Goal: Communication & Community: Answer question/provide support

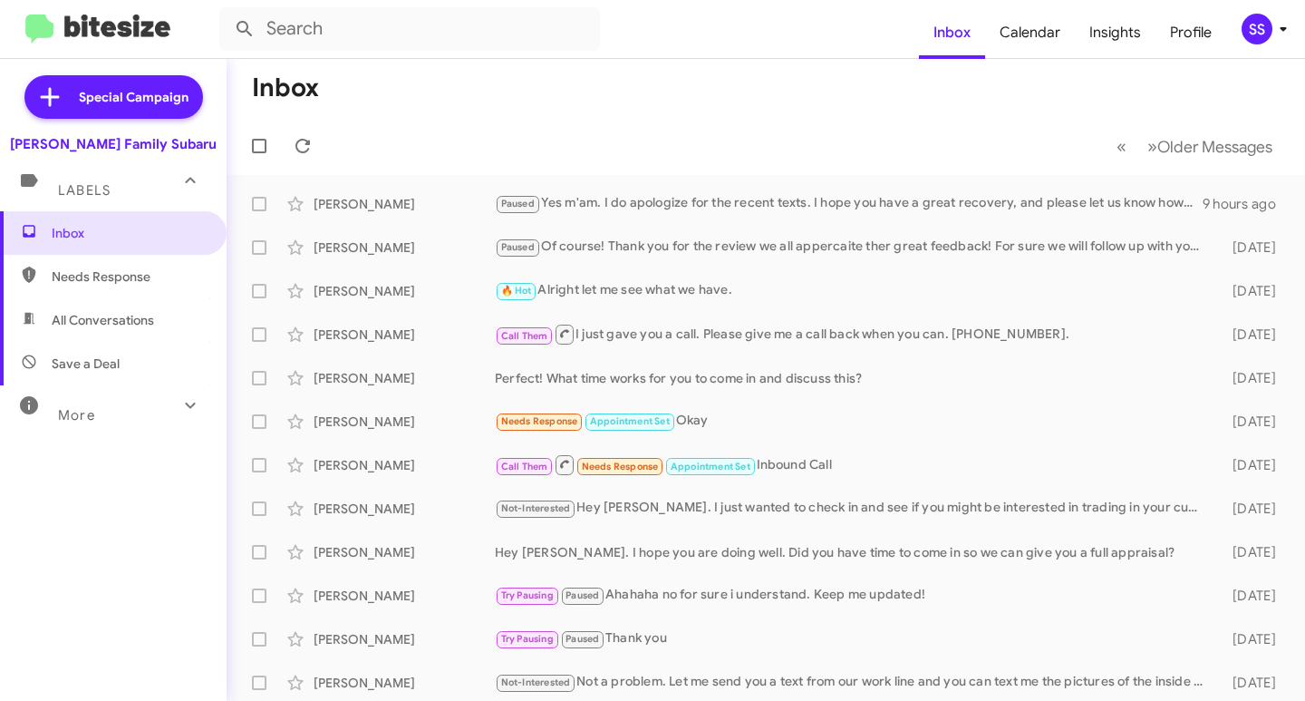
click at [109, 355] on span "Save a Deal" at bounding box center [86, 363] width 68 height 18
type input "in:not-interested"
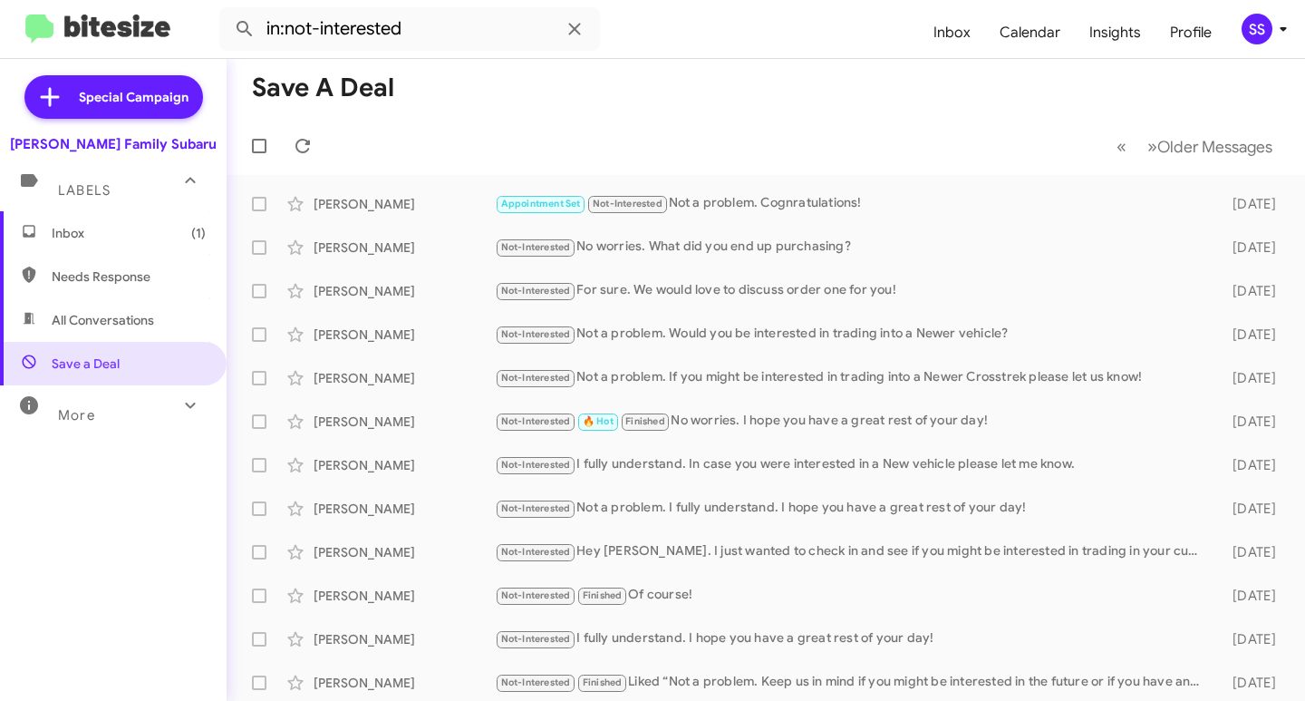
click at [107, 223] on span "Inbox (1)" at bounding box center [113, 233] width 227 height 44
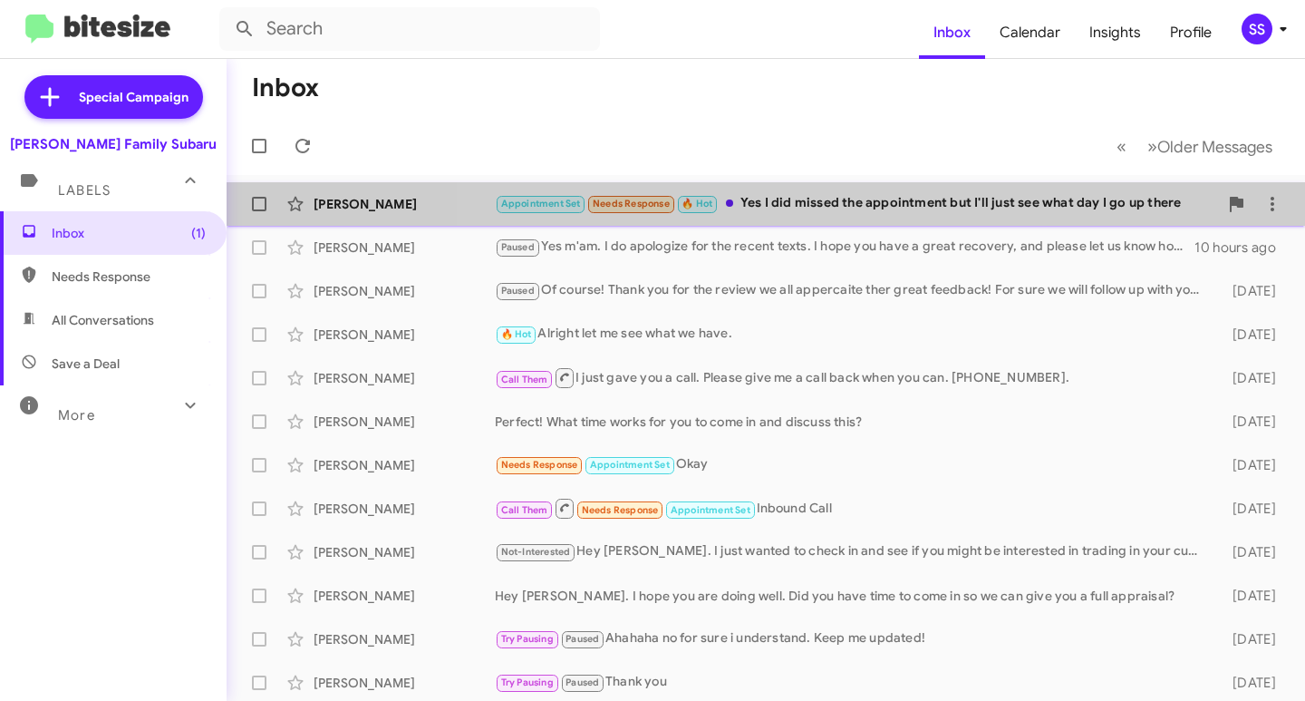
click at [826, 209] on div "Appointment Set Needs Response 🔥 Hot Yes I did missed the appointment but I'll …" at bounding box center [856, 203] width 723 height 21
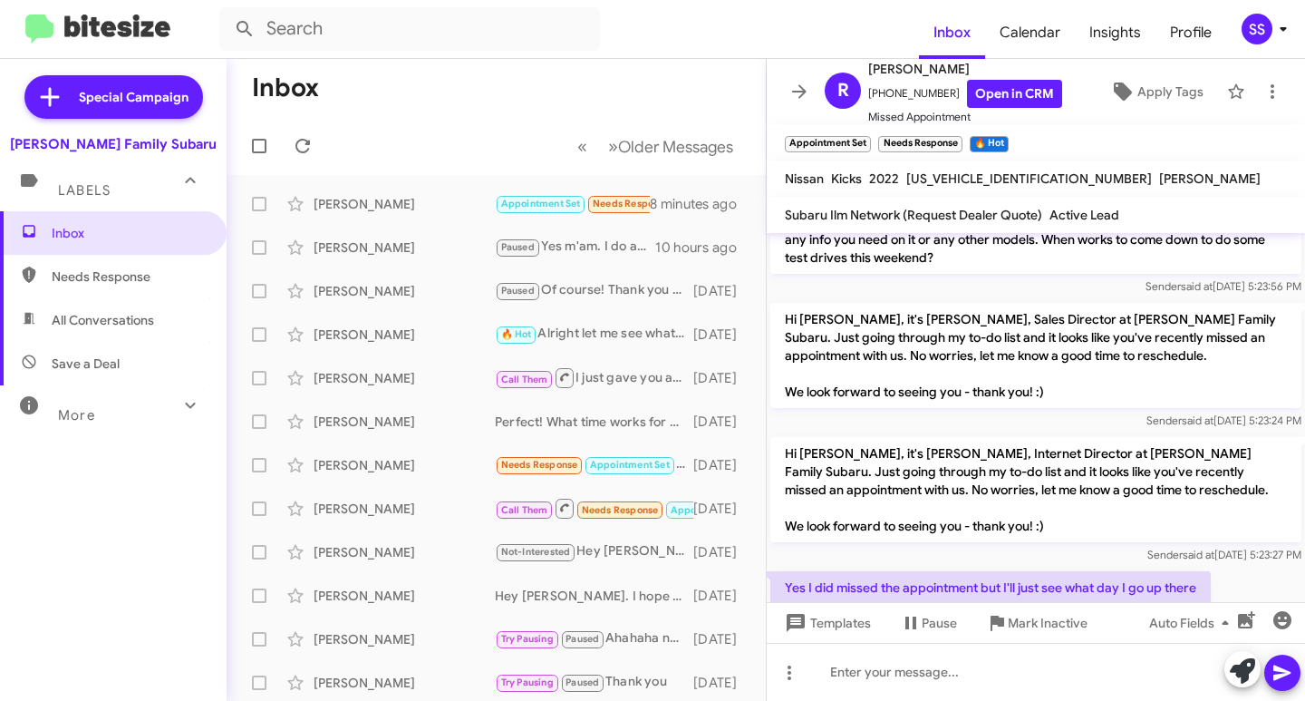
scroll to position [308, 0]
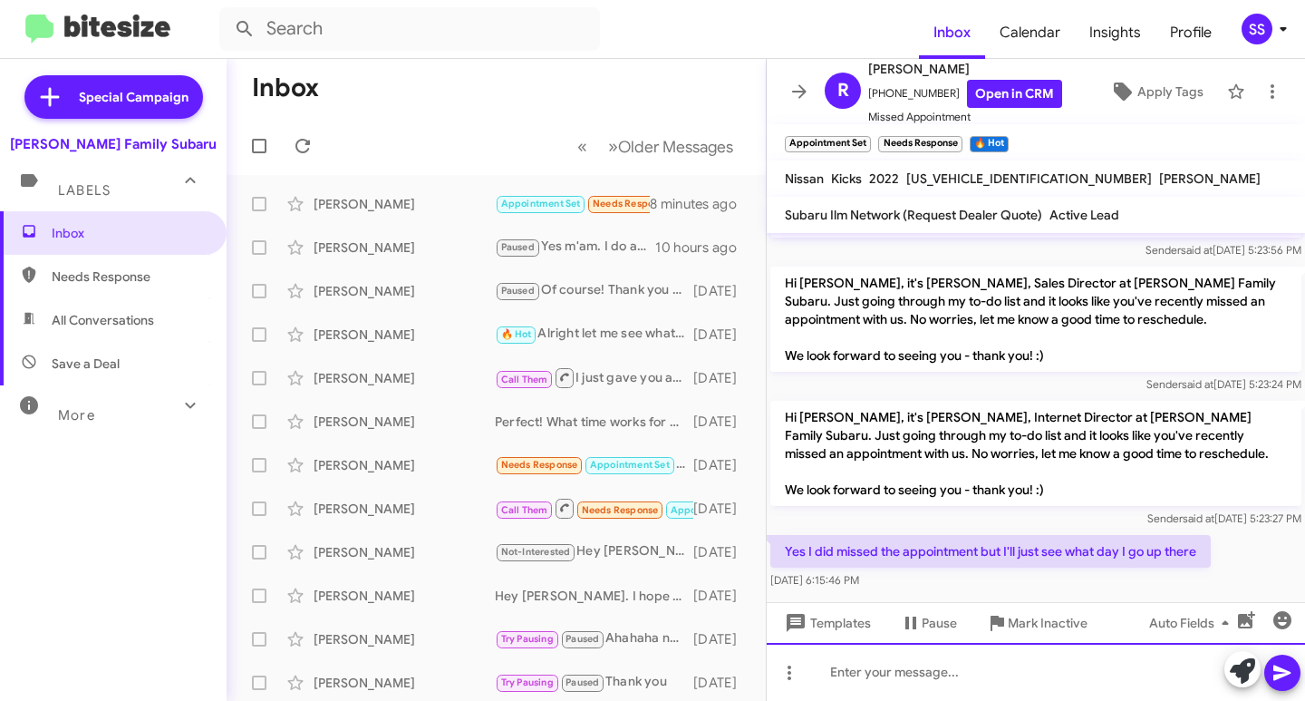
click at [899, 669] on div at bounding box center [1036, 672] width 538 height 58
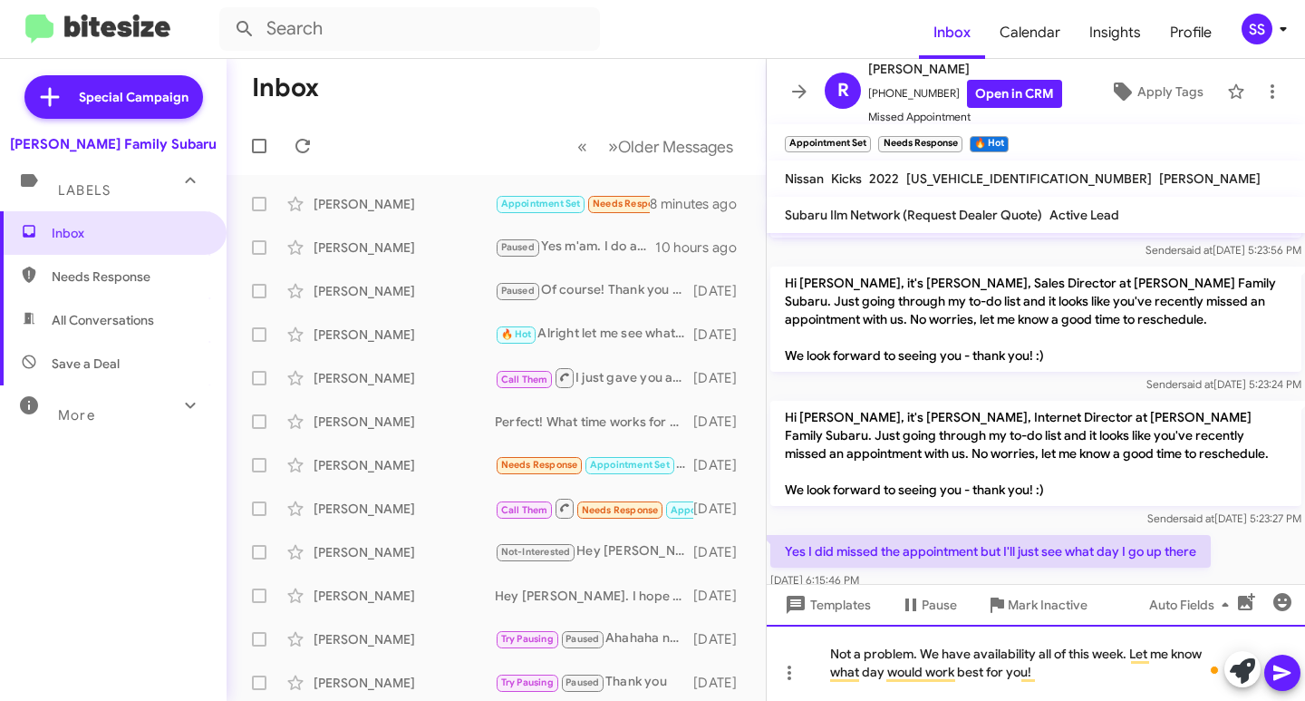
click at [1095, 673] on div "Not a problem. We have availability all of this week. Let me know what day woul…" at bounding box center [1036, 662] width 538 height 76
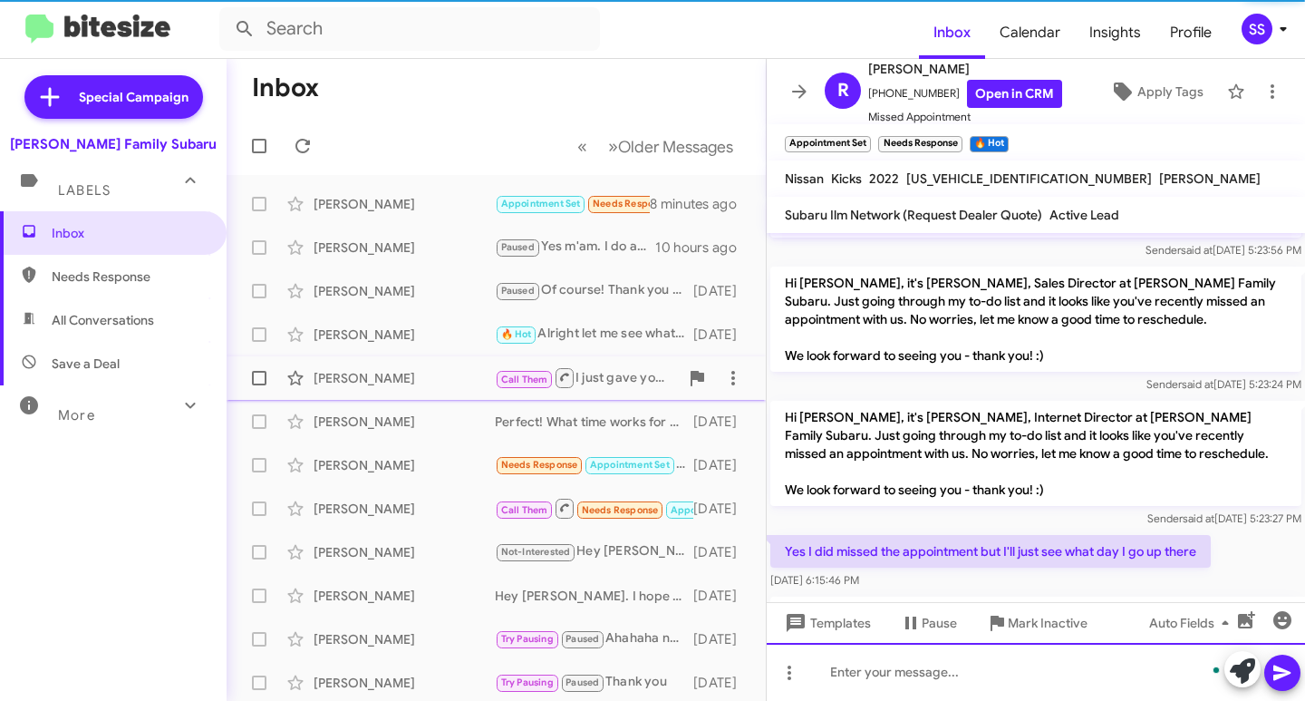
scroll to position [392, 0]
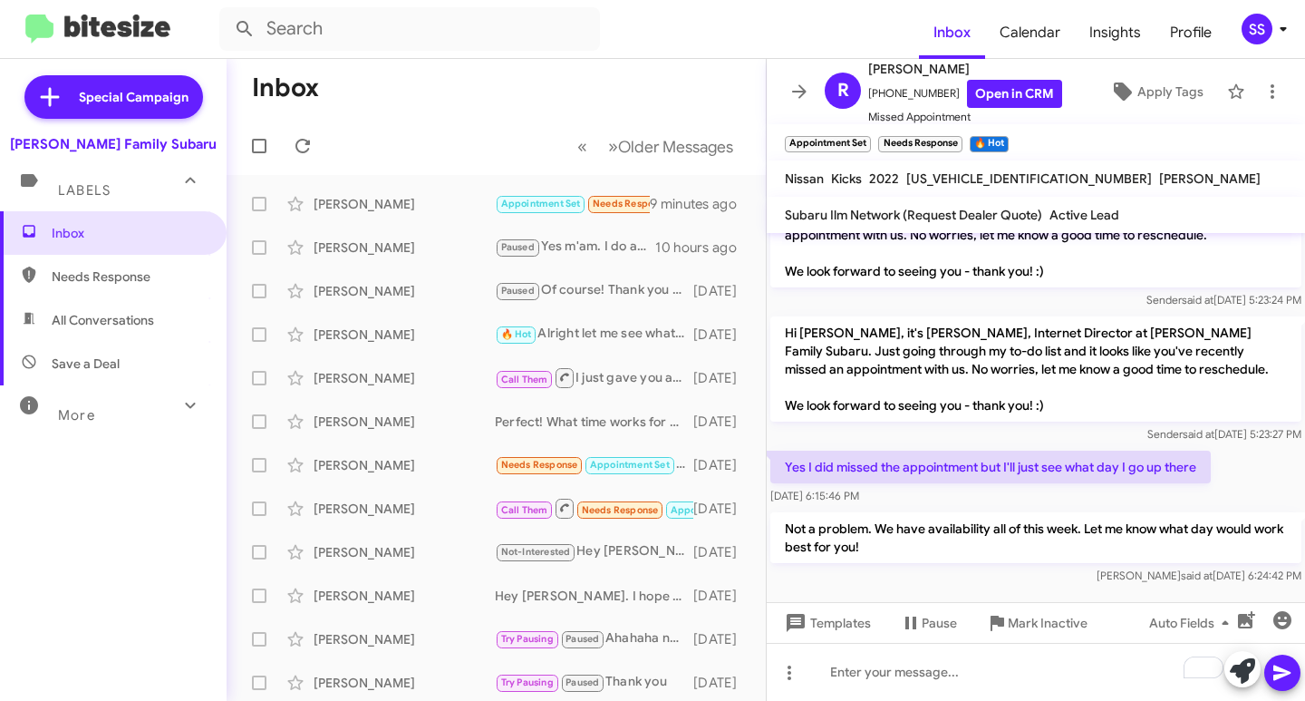
click at [143, 368] on span "Save a Deal" at bounding box center [113, 364] width 227 height 44
type input "in:not-interested"
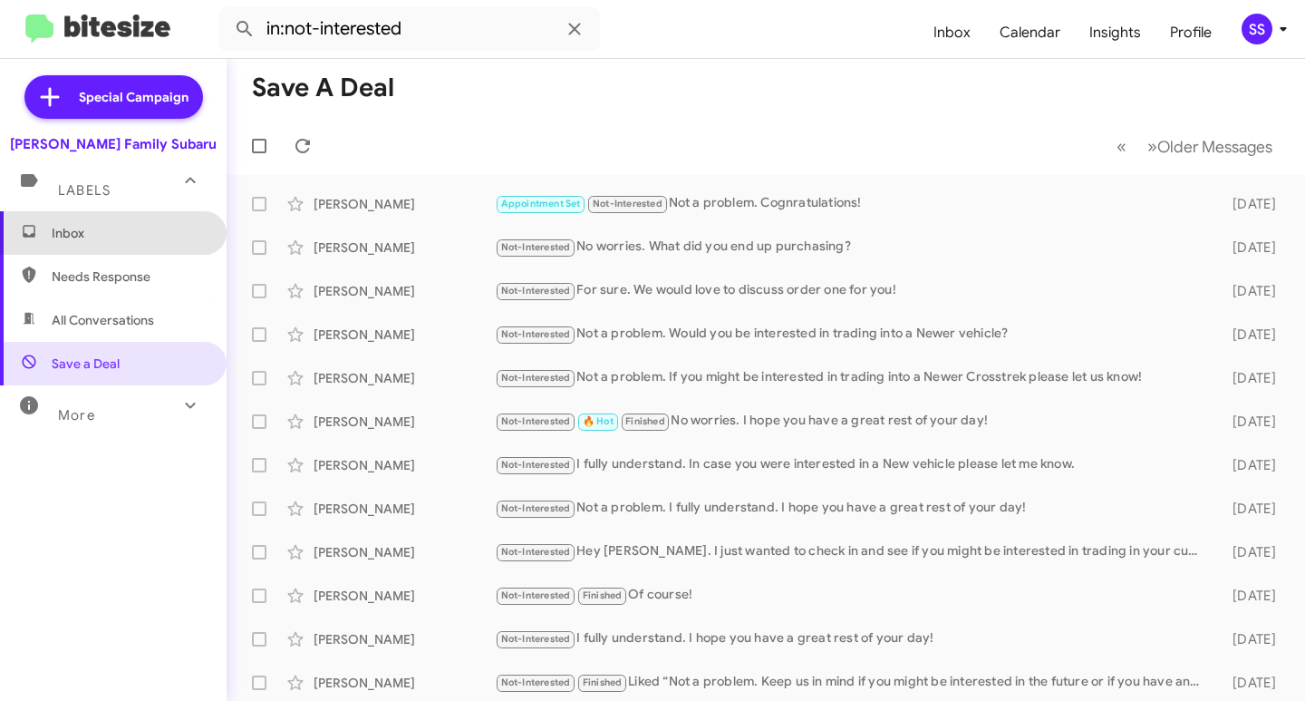
click at [112, 230] on span "Inbox" at bounding box center [129, 233] width 154 height 18
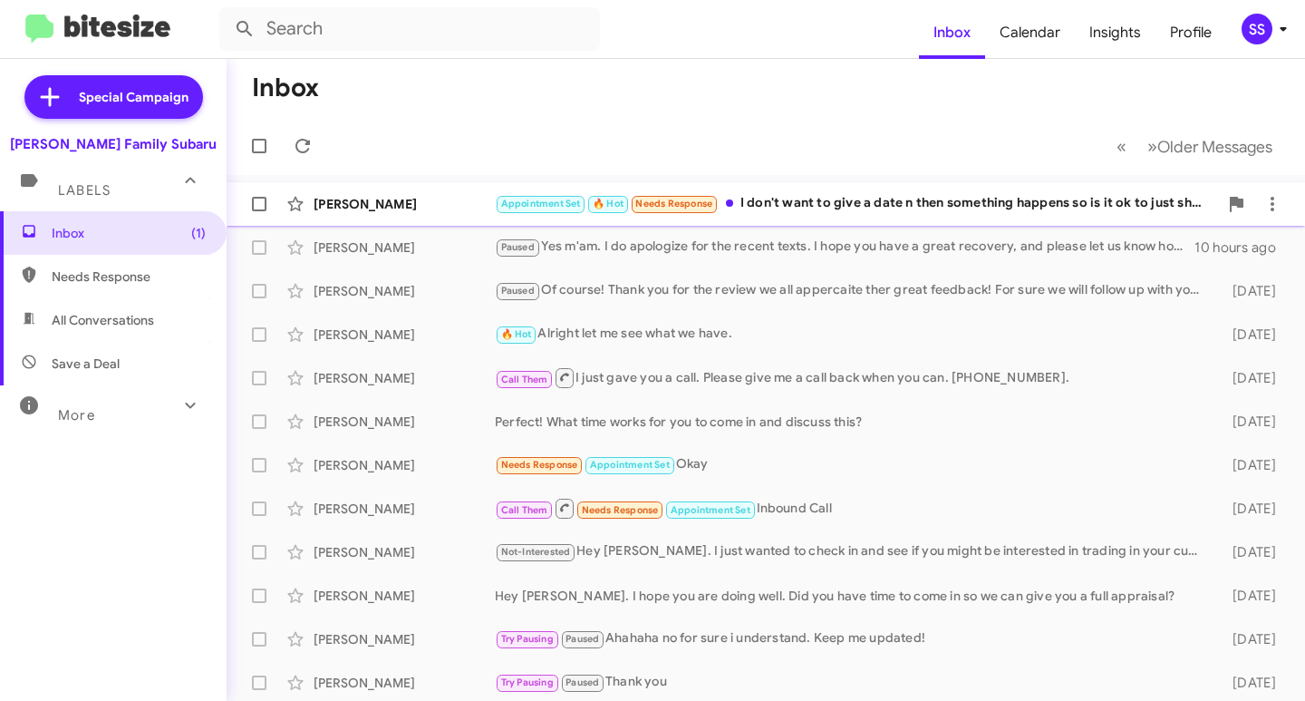
click at [867, 207] on div "Appointment Set 🔥 Hot Needs Response I don't want to give a date n then somethi…" at bounding box center [856, 203] width 723 height 21
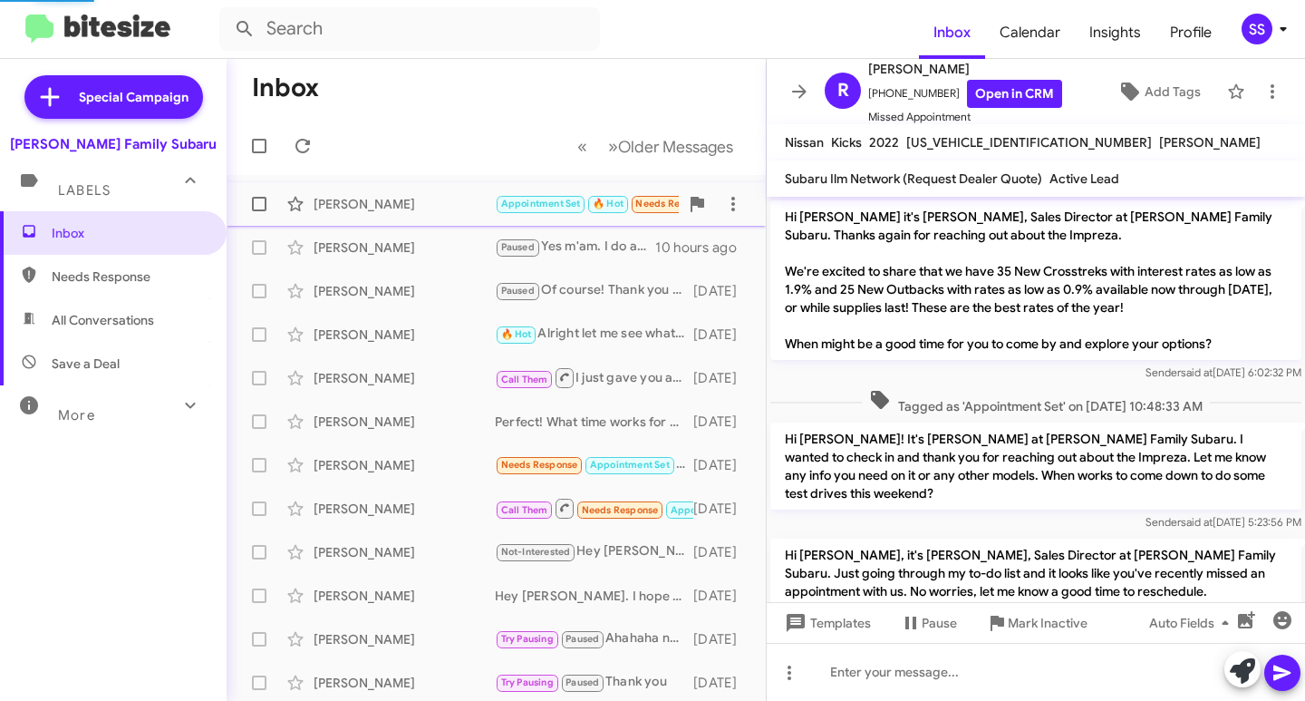
scroll to position [422, 0]
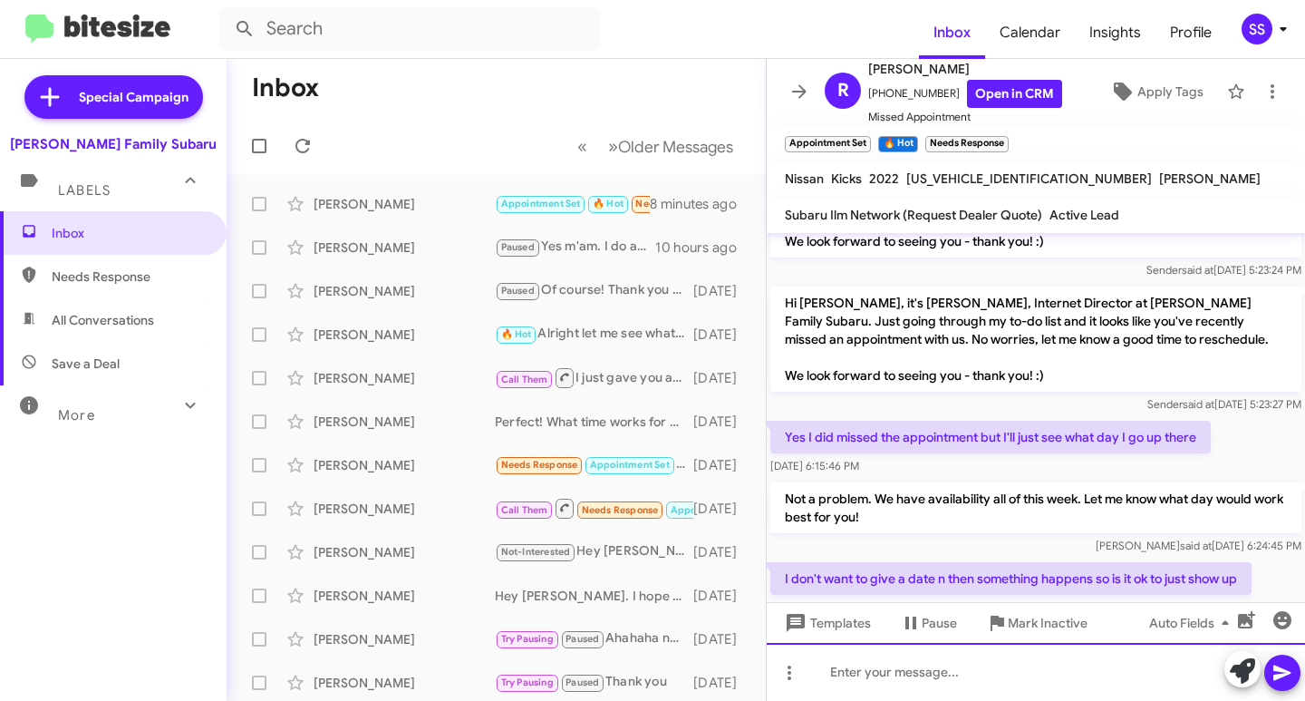
click at [915, 667] on div at bounding box center [1036, 672] width 538 height 58
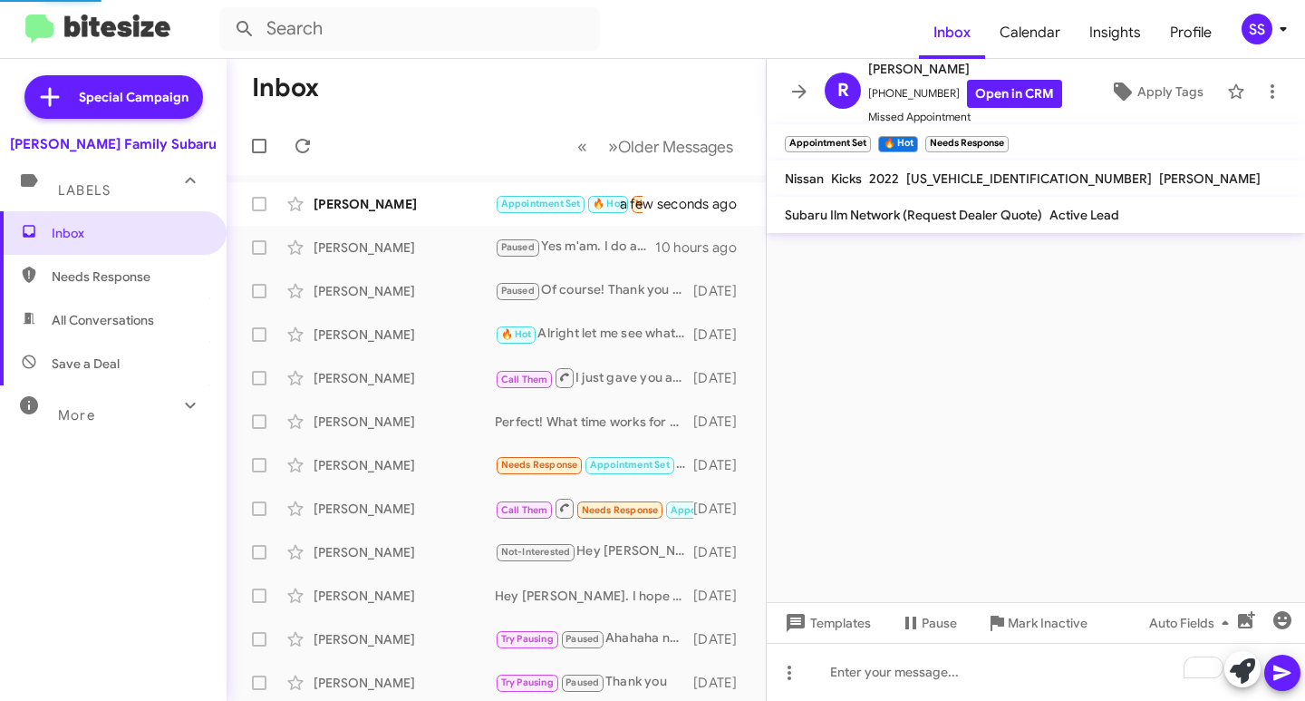
scroll to position [0, 0]
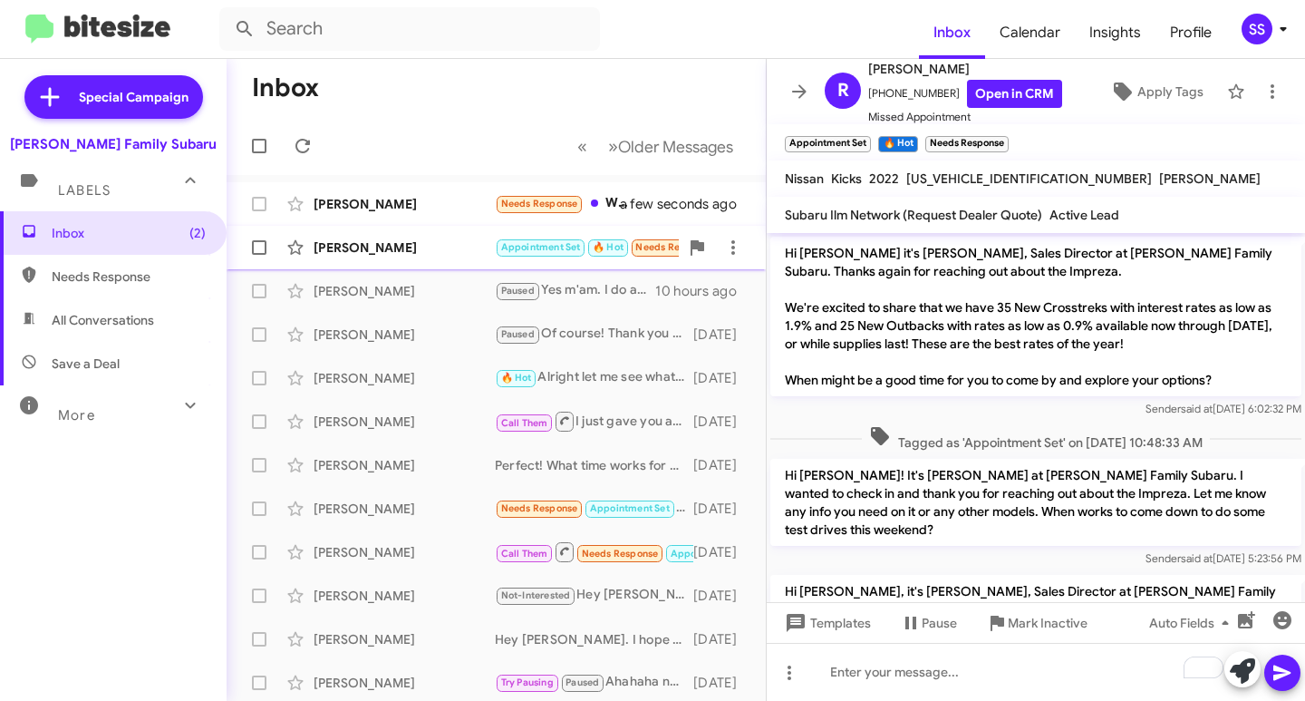
click at [402, 236] on div "[PERSON_NAME] Appointment Set 🔥 Hot Needs Response Ok thank you 3 minutes ago" at bounding box center [496, 247] width 510 height 36
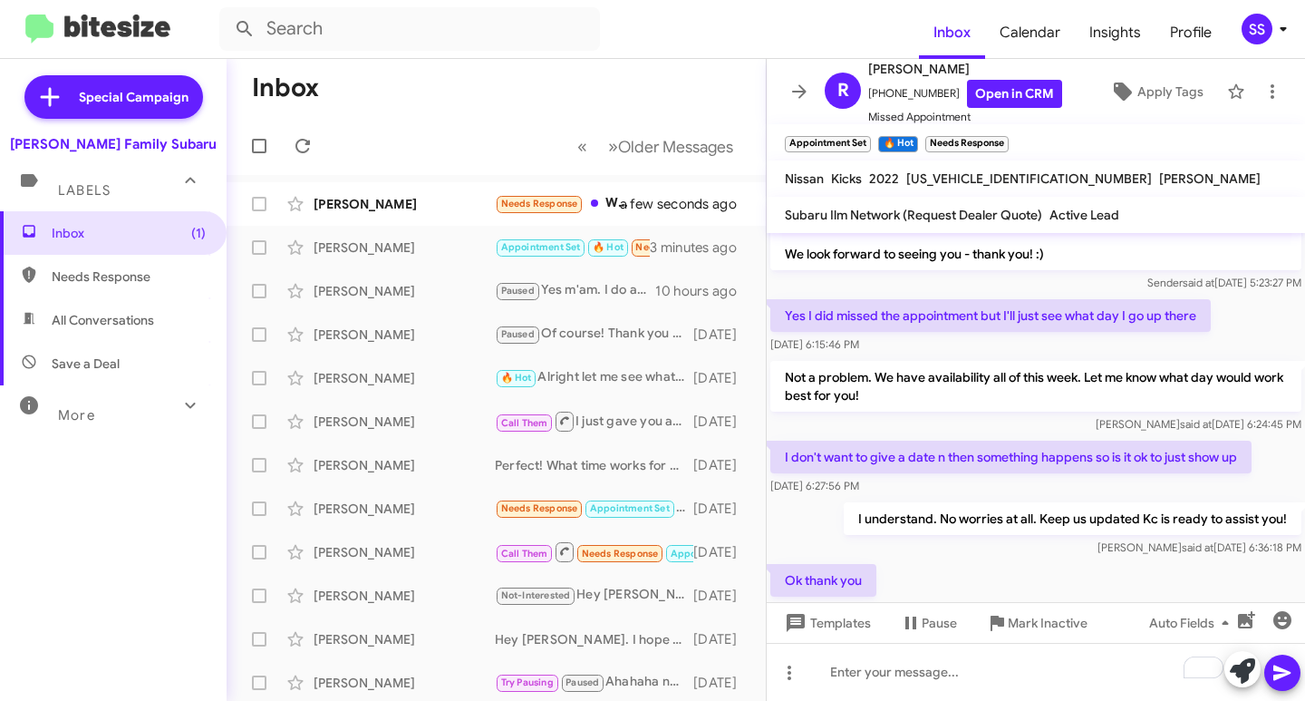
scroll to position [591, 0]
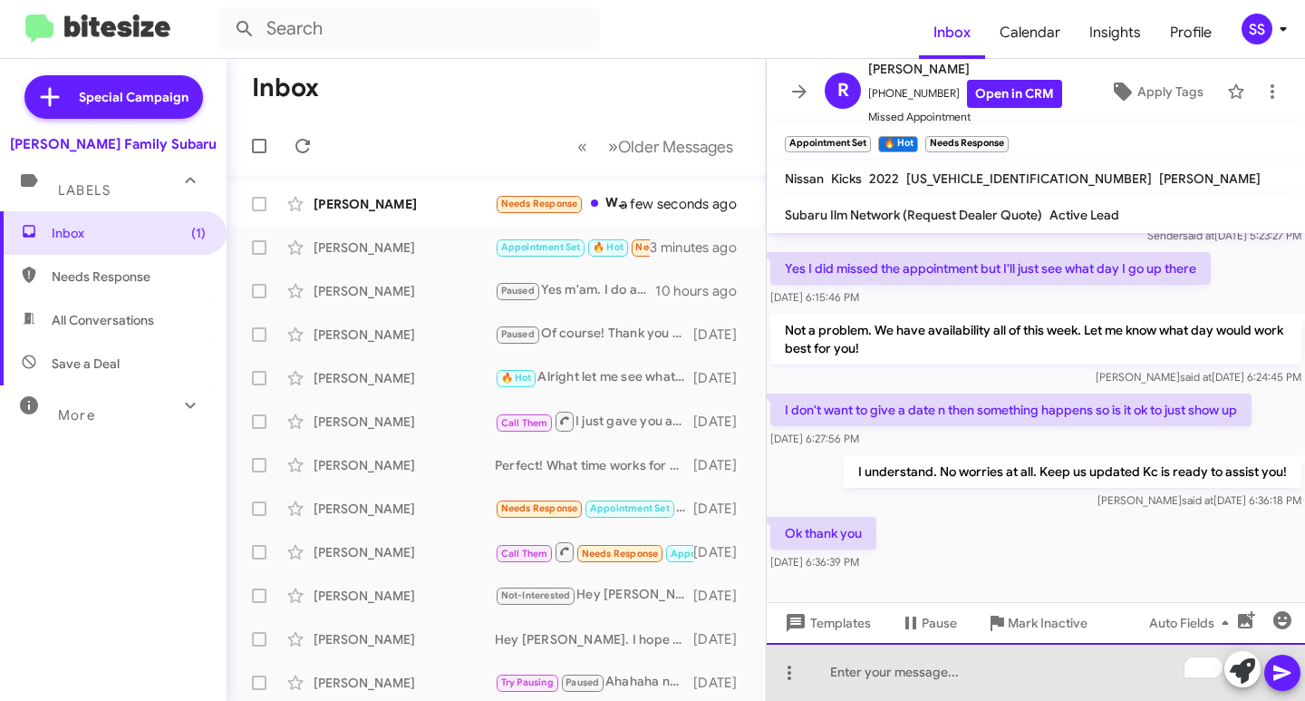
click at [979, 696] on div "To enrich screen reader interactions, please activate Accessibility in Grammarl…" at bounding box center [1036, 672] width 538 height 58
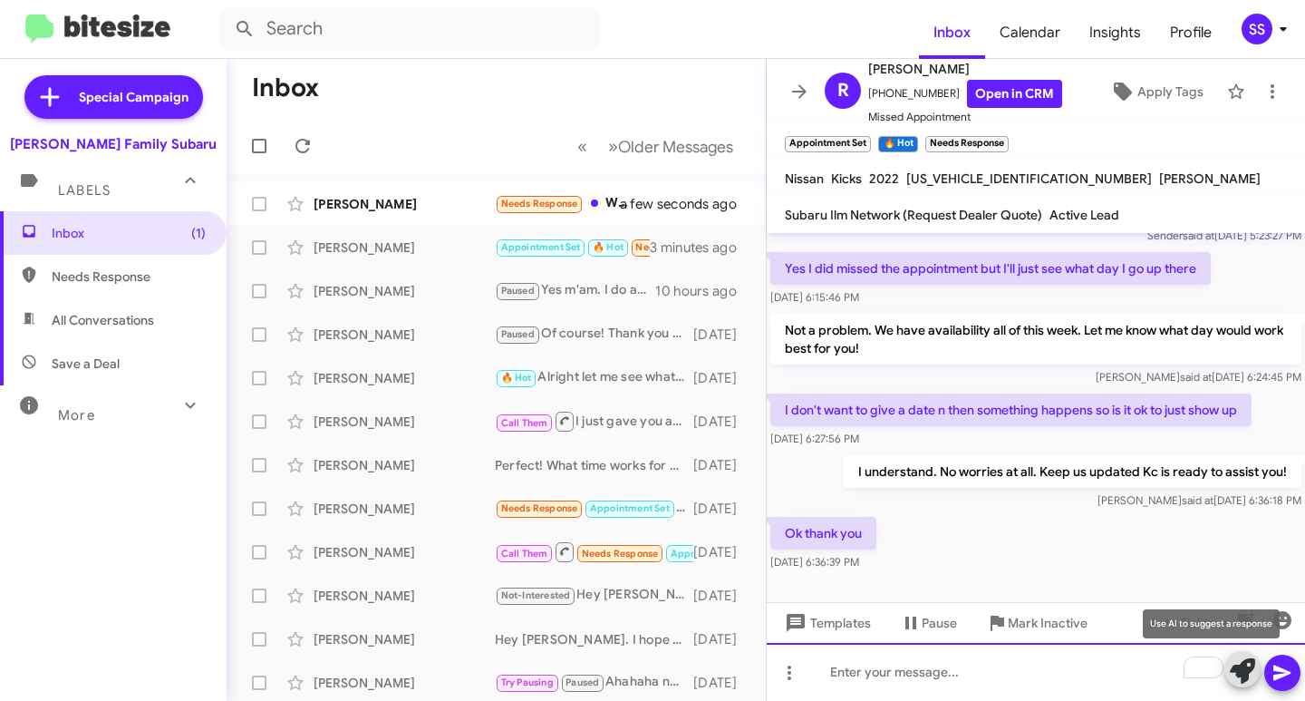
click at [981, 690] on div "To enrich screen reader interactions, please activate Accessibility in Grammarl…" at bounding box center [1036, 672] width 538 height 58
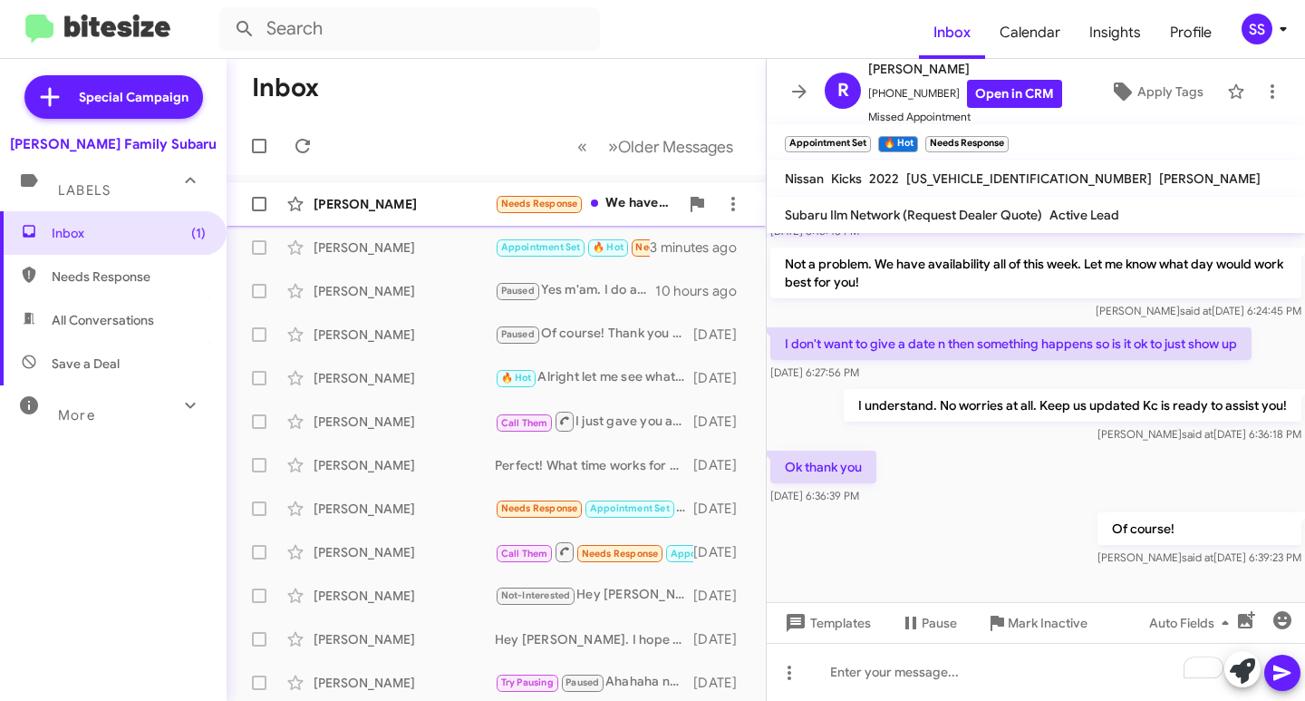
click at [453, 205] on div "[PERSON_NAME]" at bounding box center [404, 204] width 181 height 18
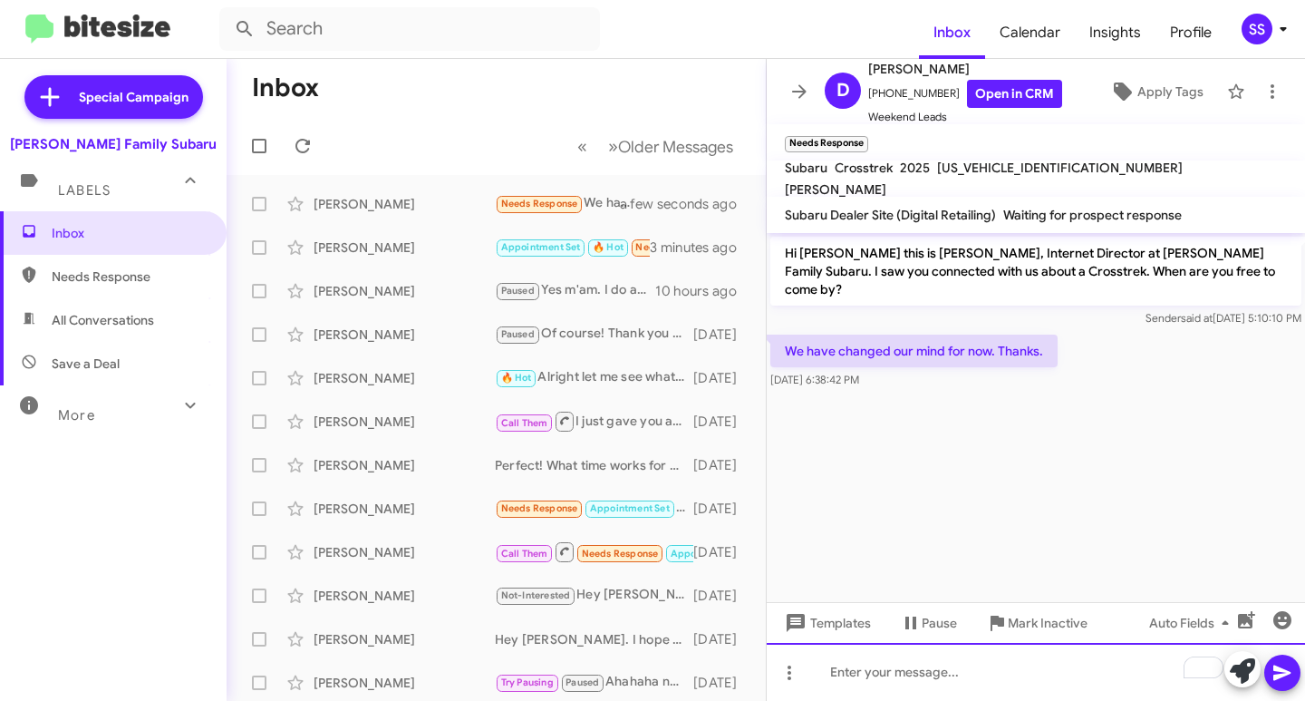
click at [934, 675] on div "To enrich screen reader interactions, please activate Accessibility in Grammarl…" at bounding box center [1036, 672] width 538 height 58
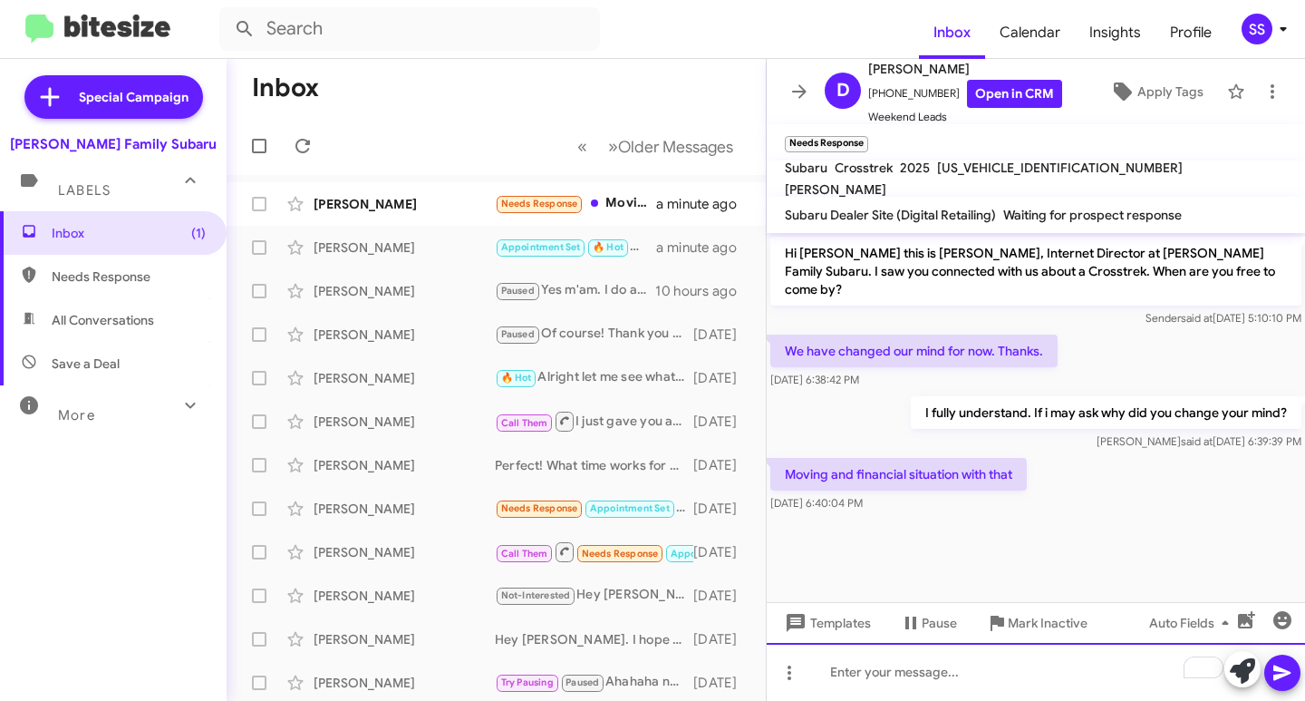
click at [911, 677] on div "To enrich screen reader interactions, please activate Accessibility in Grammarl…" at bounding box center [1036, 672] width 538 height 58
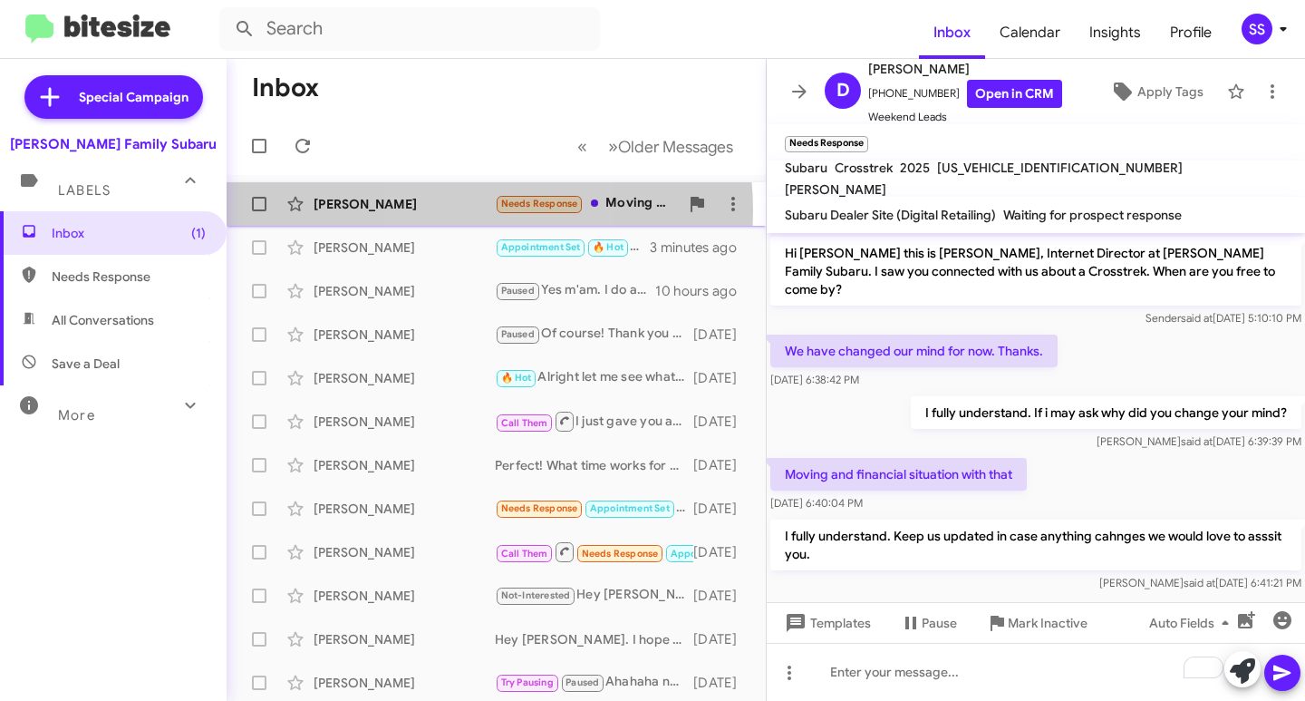
click at [453, 210] on div "[PERSON_NAME]" at bounding box center [404, 204] width 181 height 18
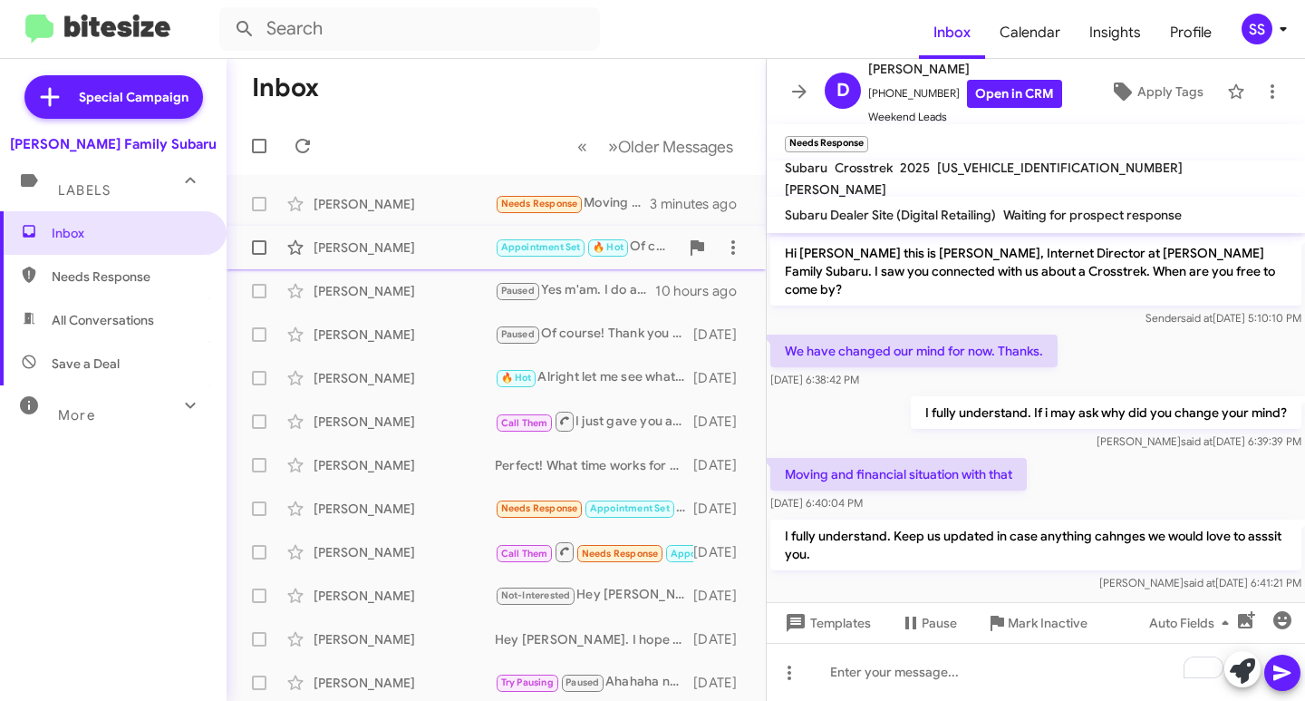
click at [367, 240] on div "[PERSON_NAME]" at bounding box center [404, 247] width 181 height 18
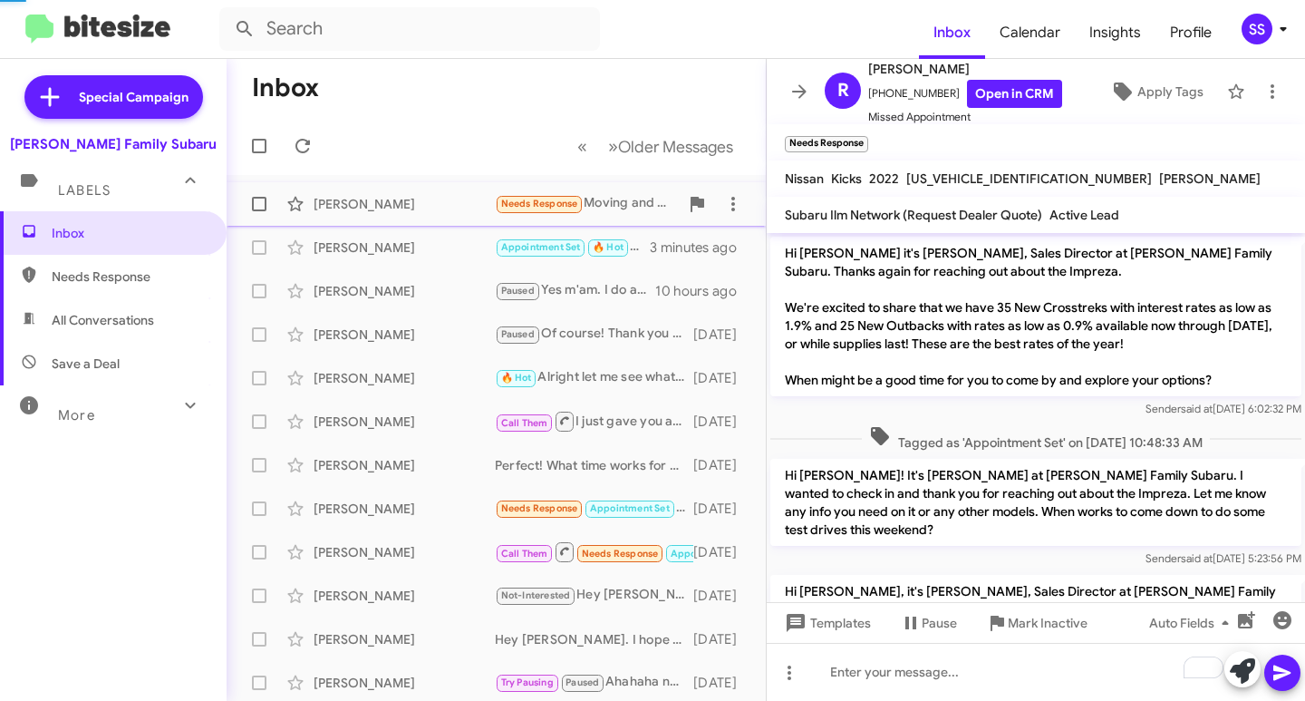
scroll to position [657, 0]
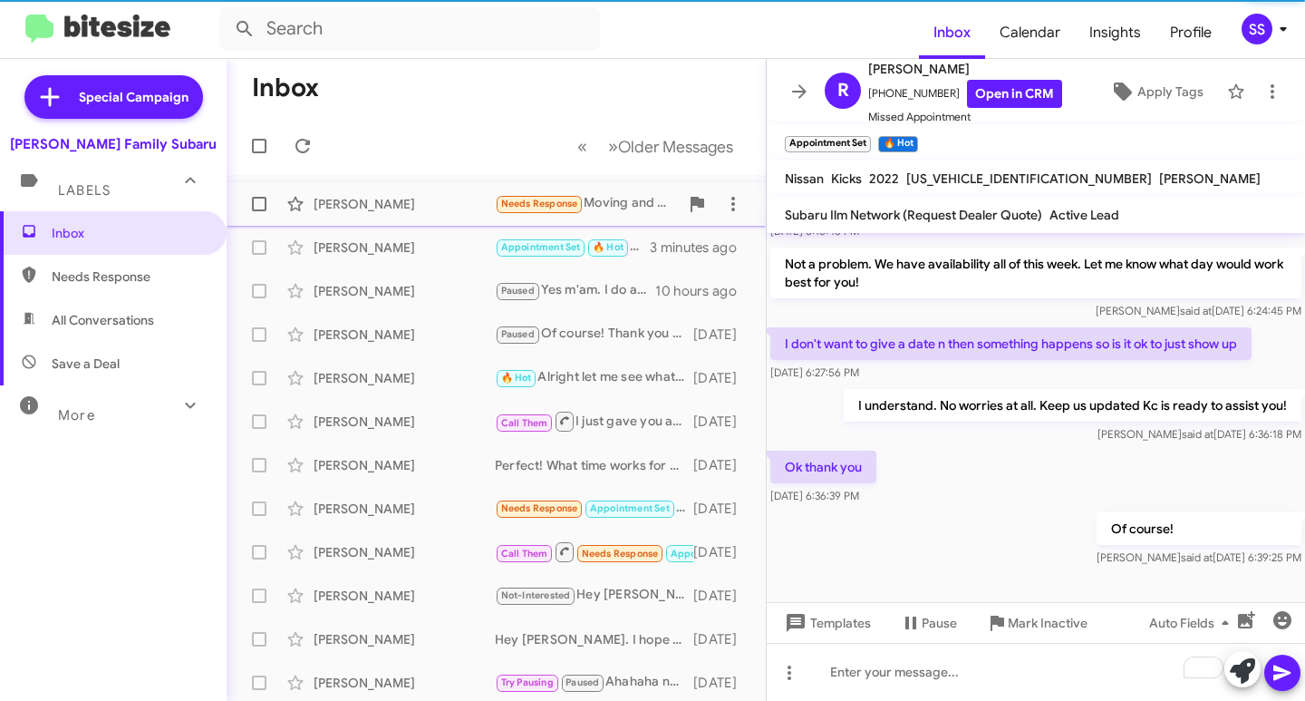
click at [366, 196] on div "[PERSON_NAME]" at bounding box center [404, 204] width 181 height 18
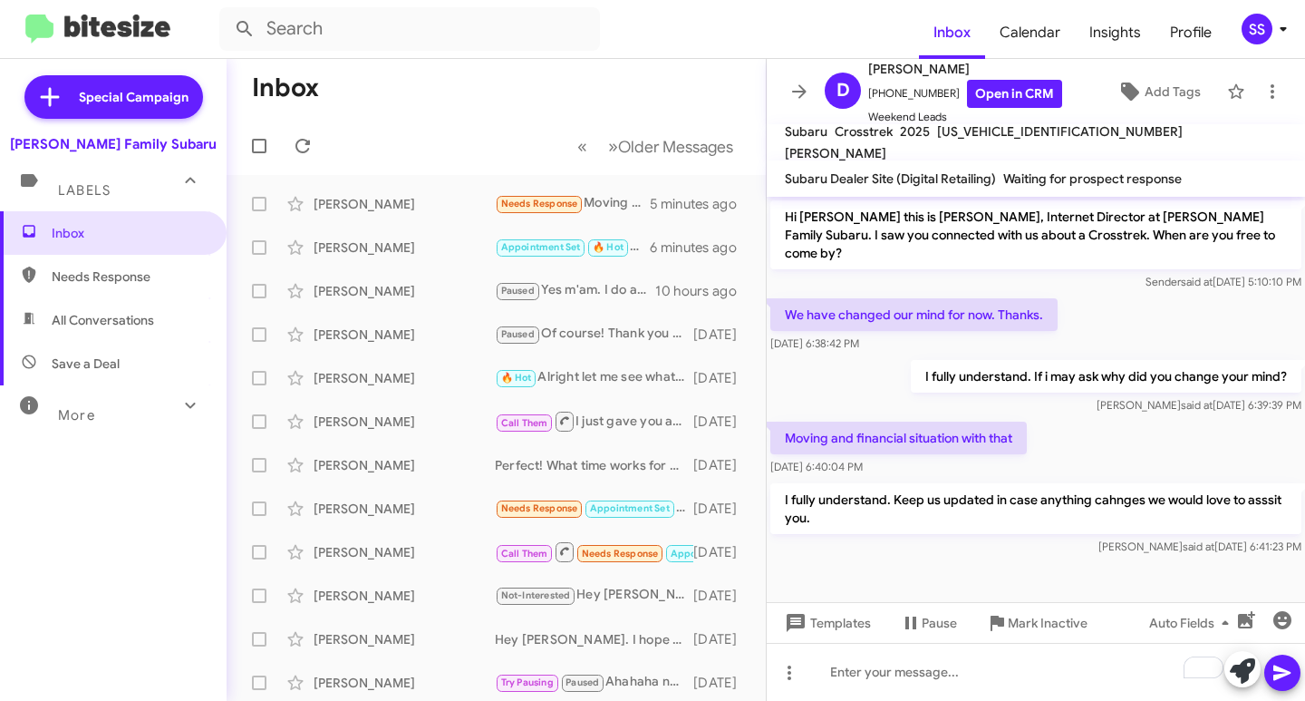
click at [116, 351] on span "Save a Deal" at bounding box center [113, 364] width 227 height 44
type input "in:not-interested"
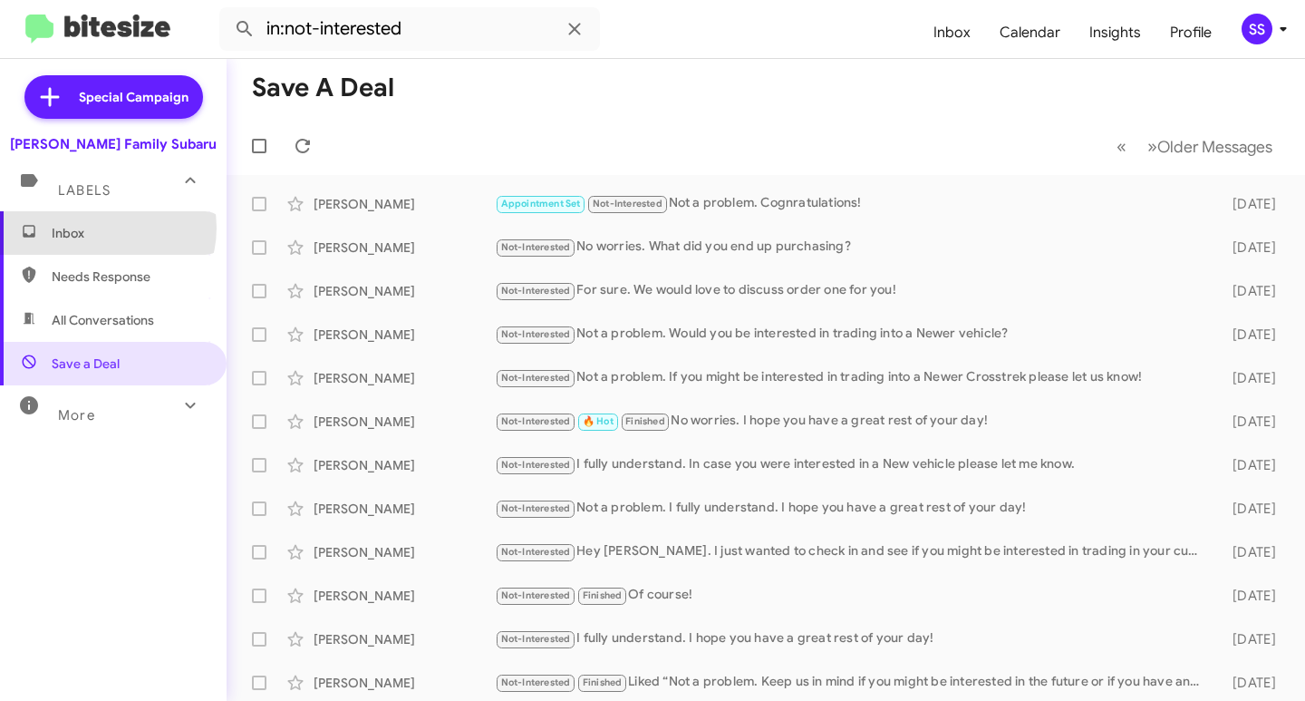
click at [102, 228] on span "Inbox" at bounding box center [129, 233] width 154 height 18
